Goal: Information Seeking & Learning: Compare options

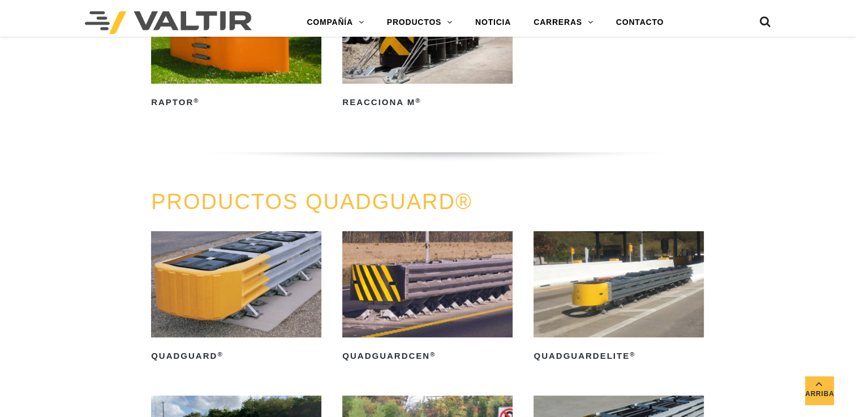
scroll to position [622, 0]
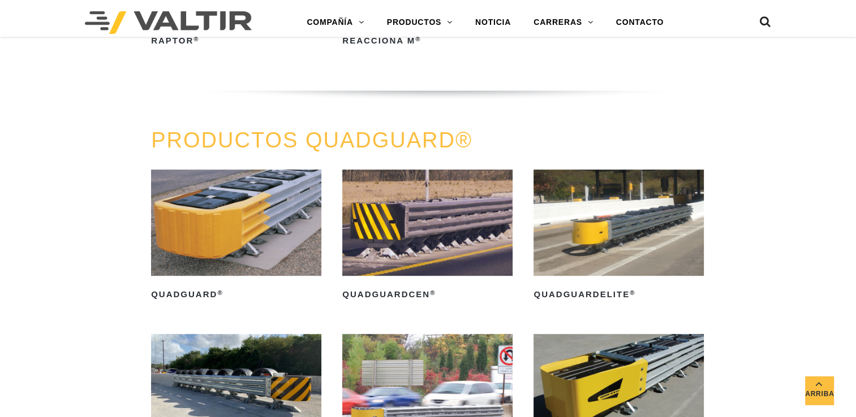
click at [235, 211] on img at bounding box center [236, 223] width 170 height 106
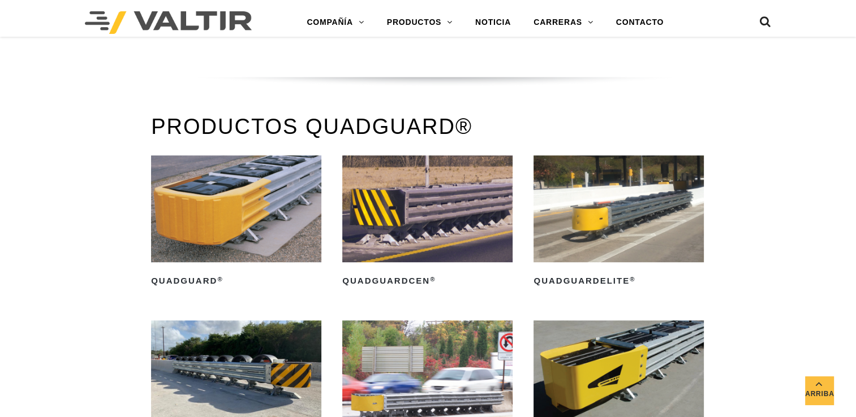
scroll to position [608, 0]
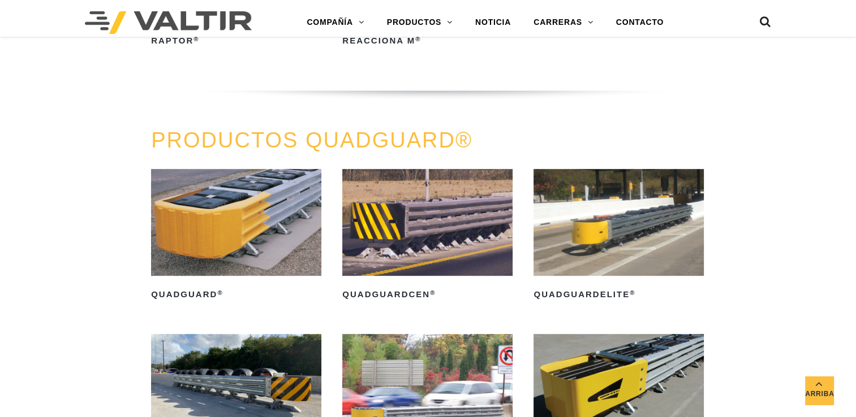
click at [366, 141] on link "PRODUCTOS QUADGUARD®" at bounding box center [311, 140] width 321 height 24
click at [356, 139] on link "PRODUCTOS QUADGUARD®" at bounding box center [311, 140] width 321 height 24
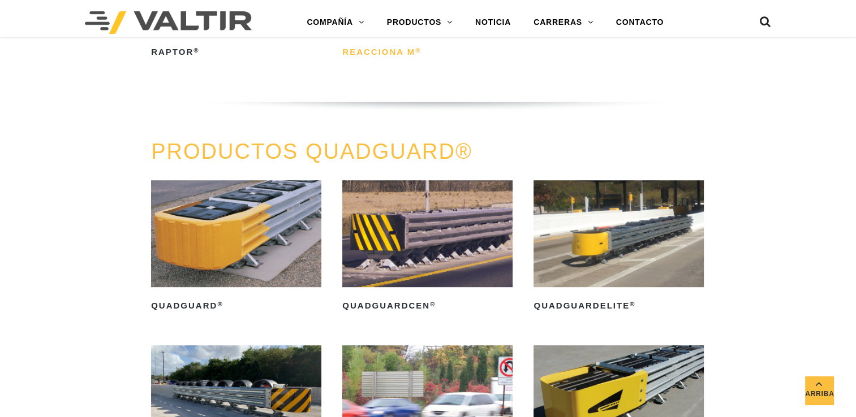
scroll to position [552, 0]
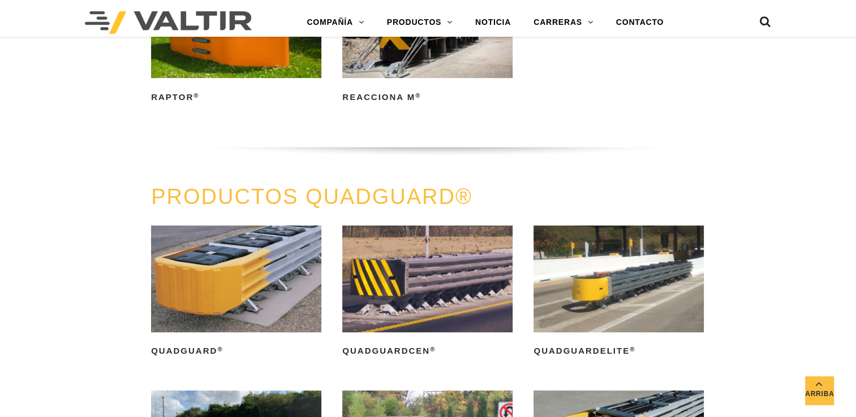
click at [235, 265] on img at bounding box center [236, 279] width 170 height 106
click at [430, 282] on img at bounding box center [427, 279] width 170 height 106
click at [222, 281] on img at bounding box center [236, 279] width 170 height 106
click at [586, 295] on img at bounding box center [618, 279] width 170 height 106
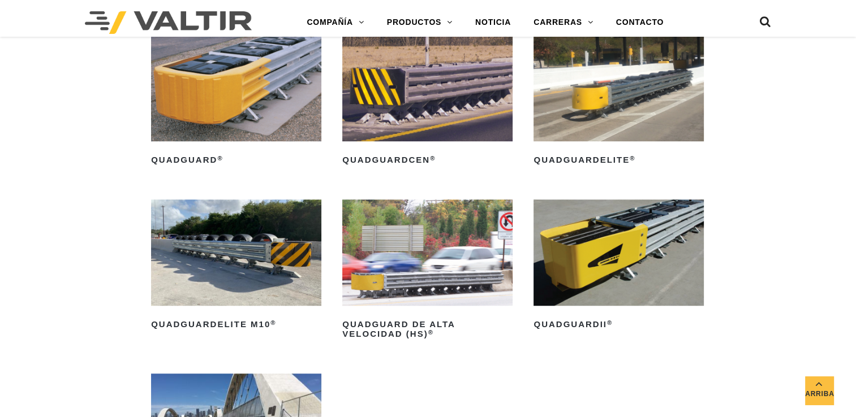
scroll to position [778, 0]
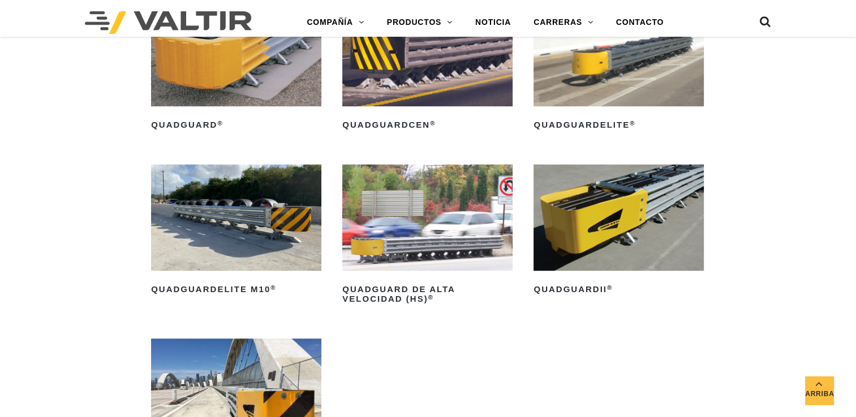
click at [607, 217] on img at bounding box center [618, 218] width 170 height 106
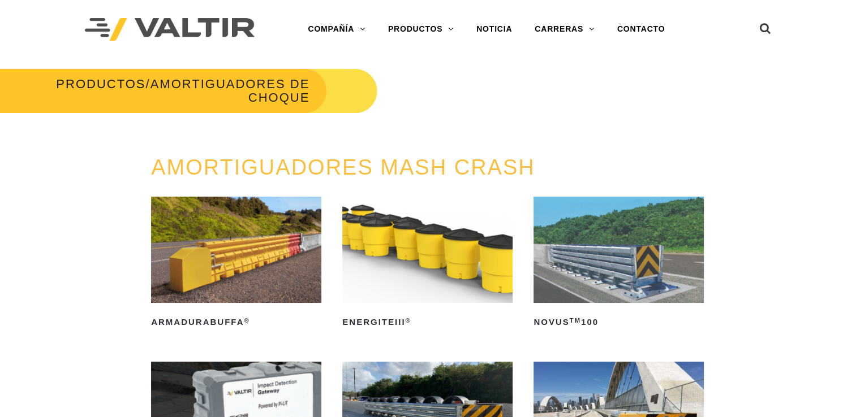
scroll to position [0, 0]
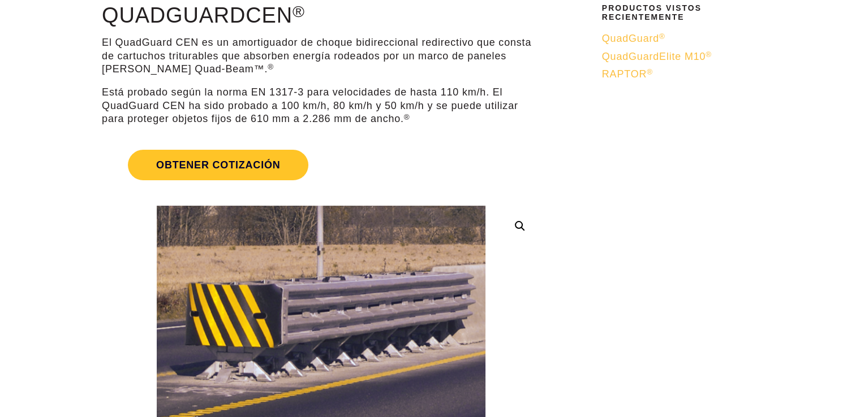
scroll to position [113, 0]
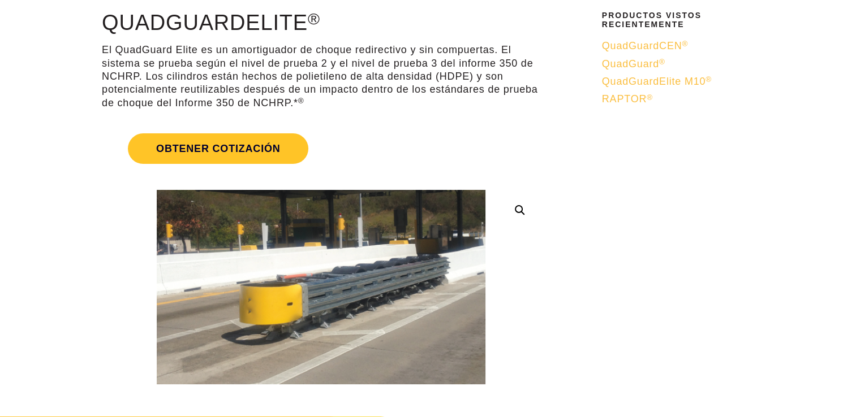
scroll to position [57, 0]
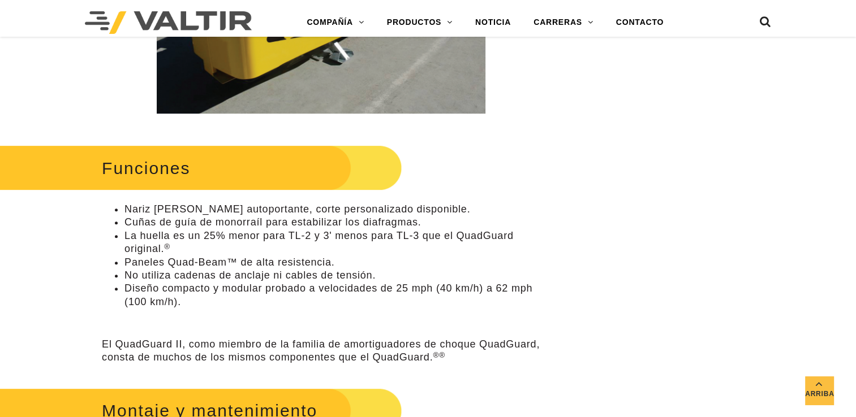
scroll to position [452, 0]
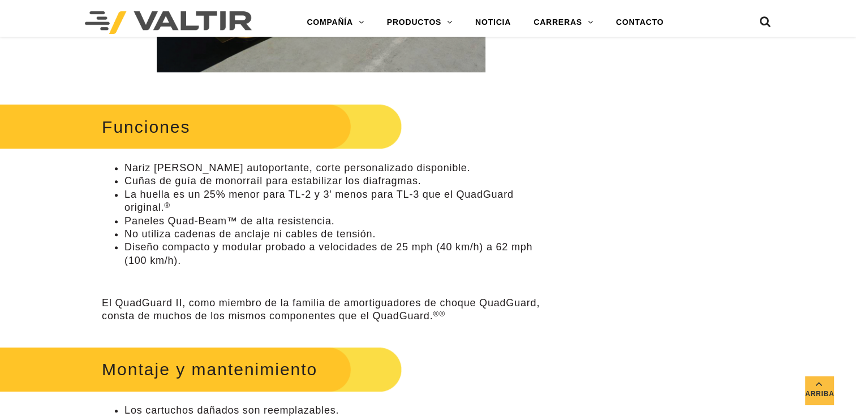
click at [76, 18] on div "Menu COMPAÑÍA ACERCA DE VALTIR NUESTRA HISTORIA ALQUILER INTERNACIONAL PRODUCTO…" at bounding box center [427, 22] width 703 height 28
